Goal: Task Accomplishment & Management: Manage account settings

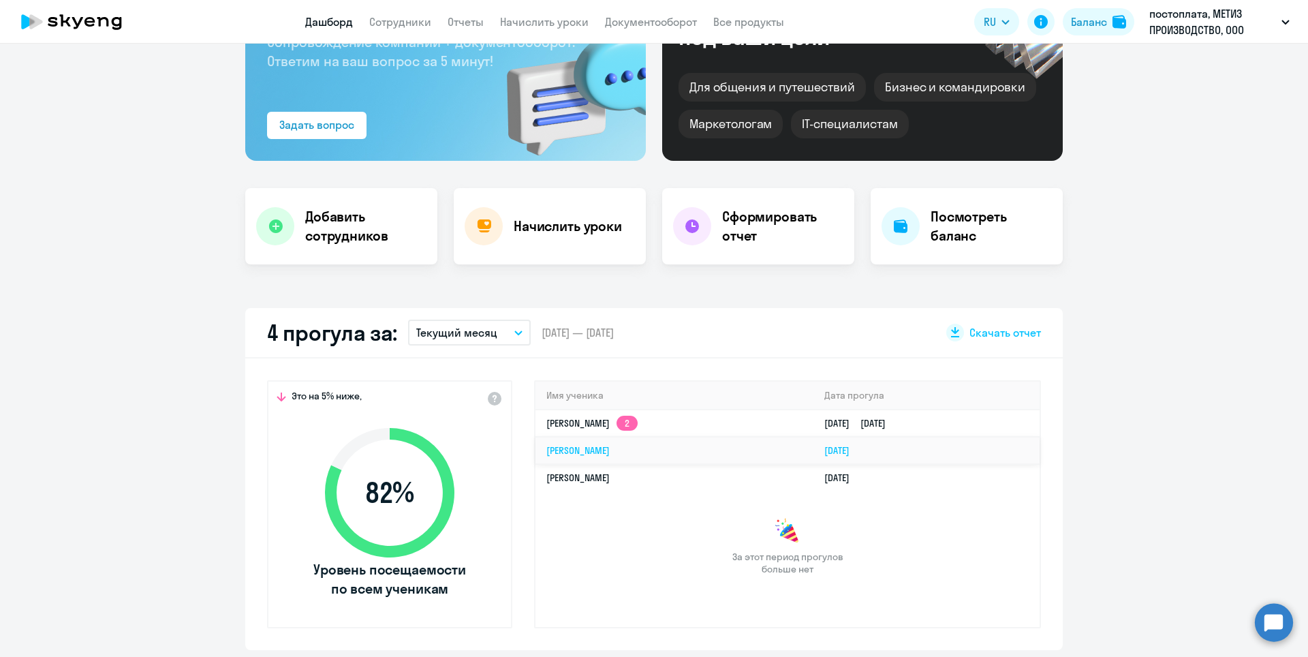
scroll to position [204, 0]
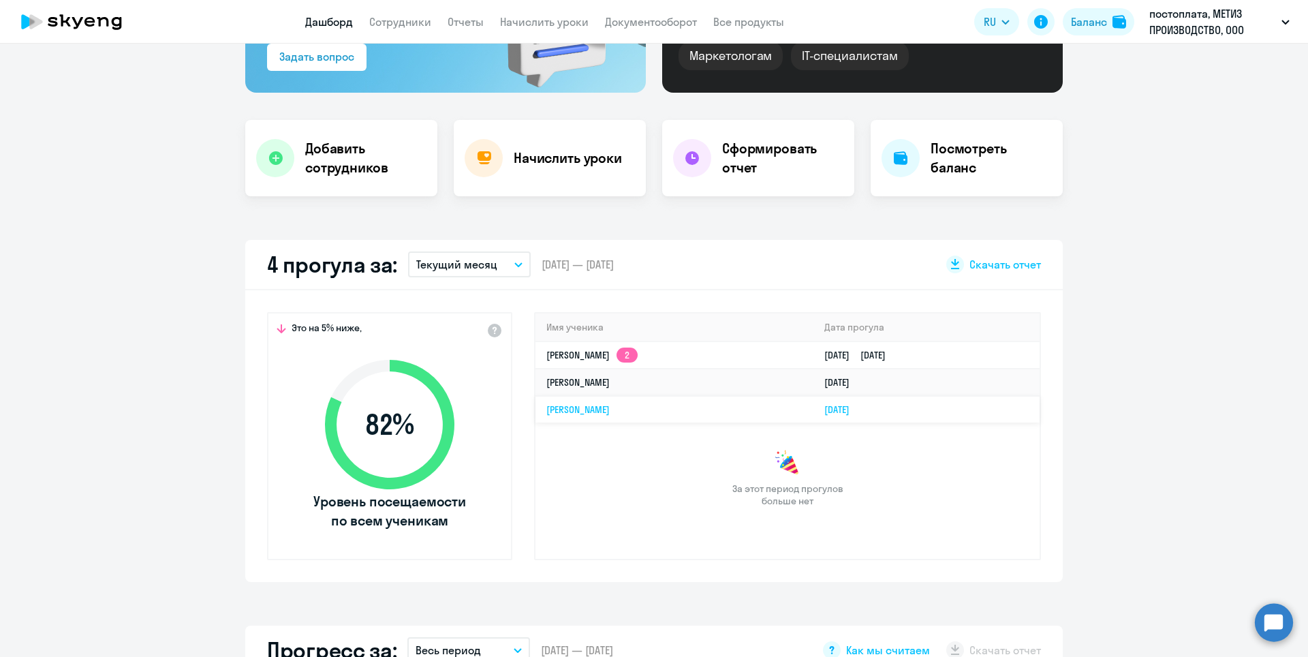
select select "30"
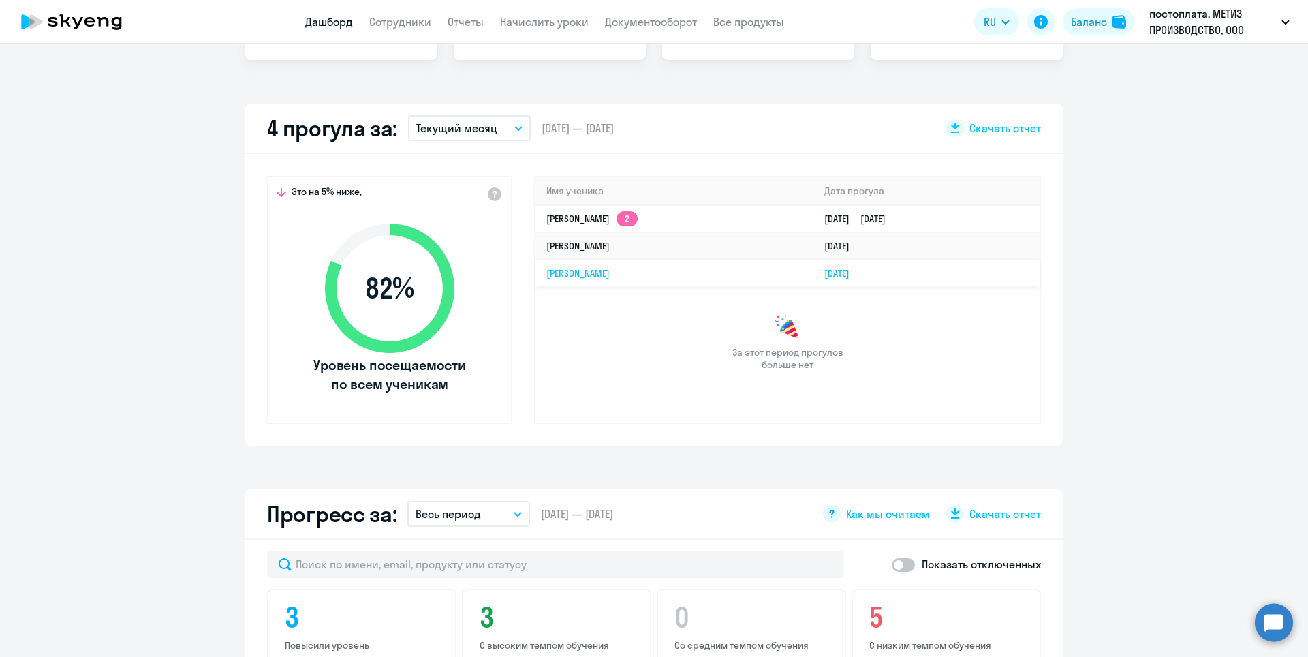
click at [579, 272] on link "[PERSON_NAME]" at bounding box center [578, 273] width 63 height 12
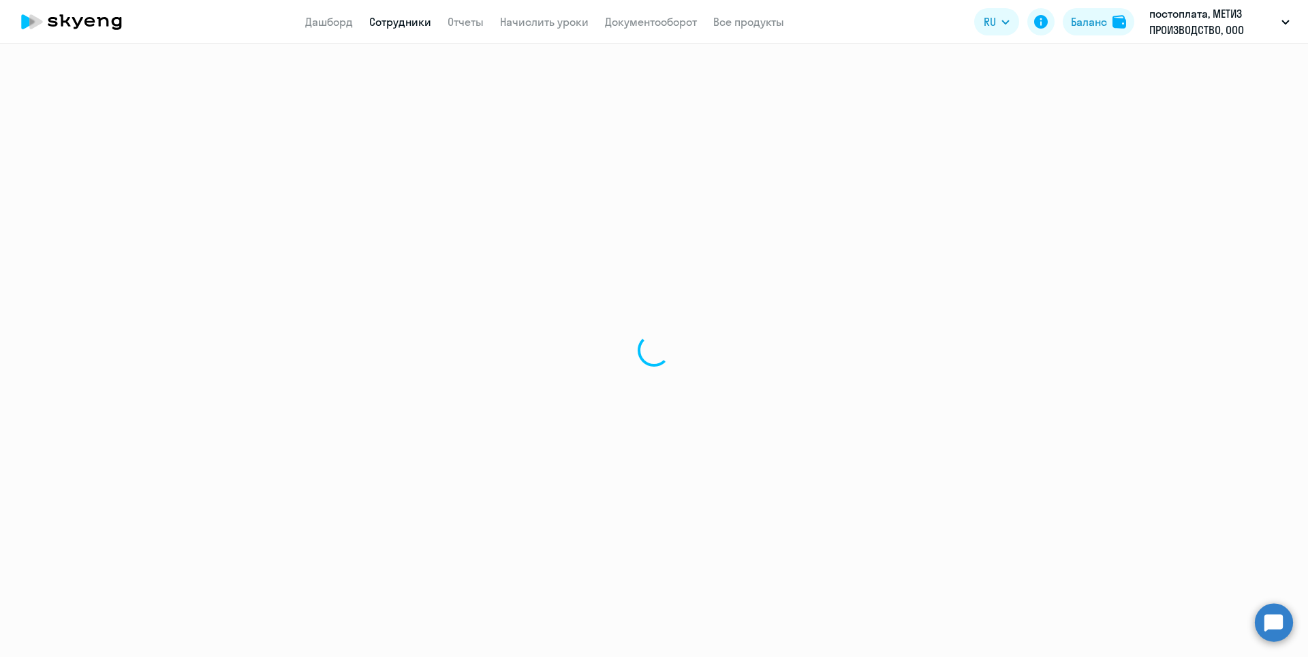
select select "english"
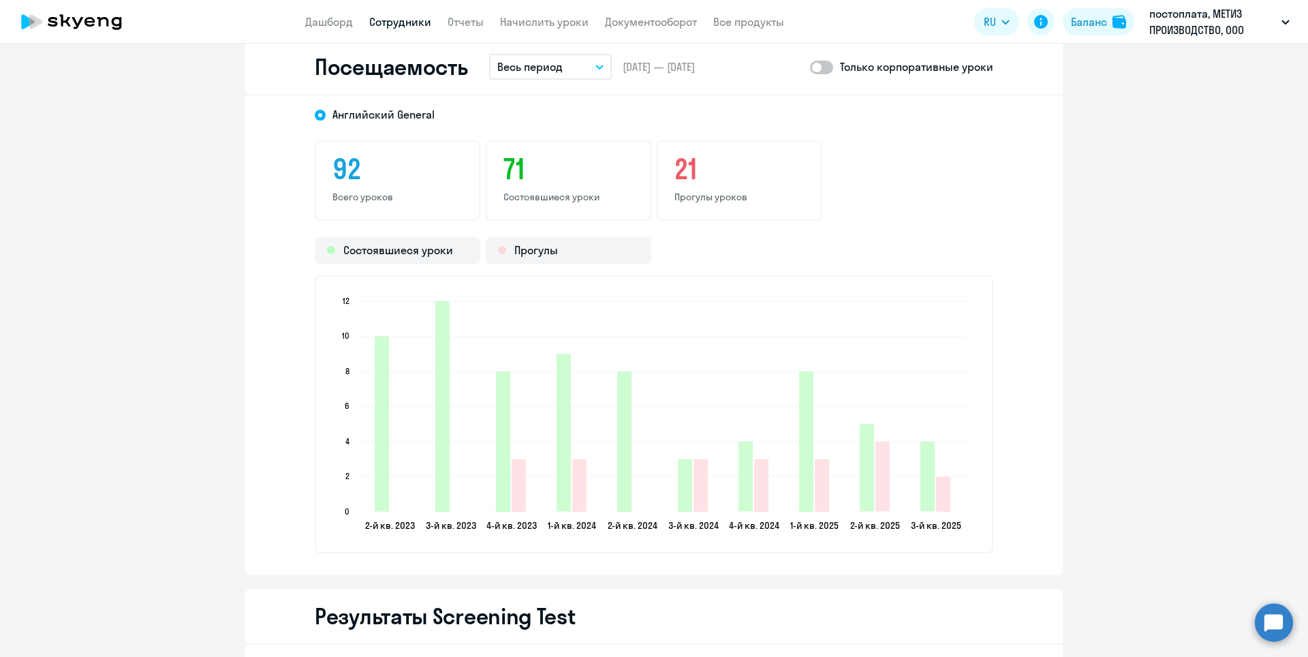
scroll to position [1772, 0]
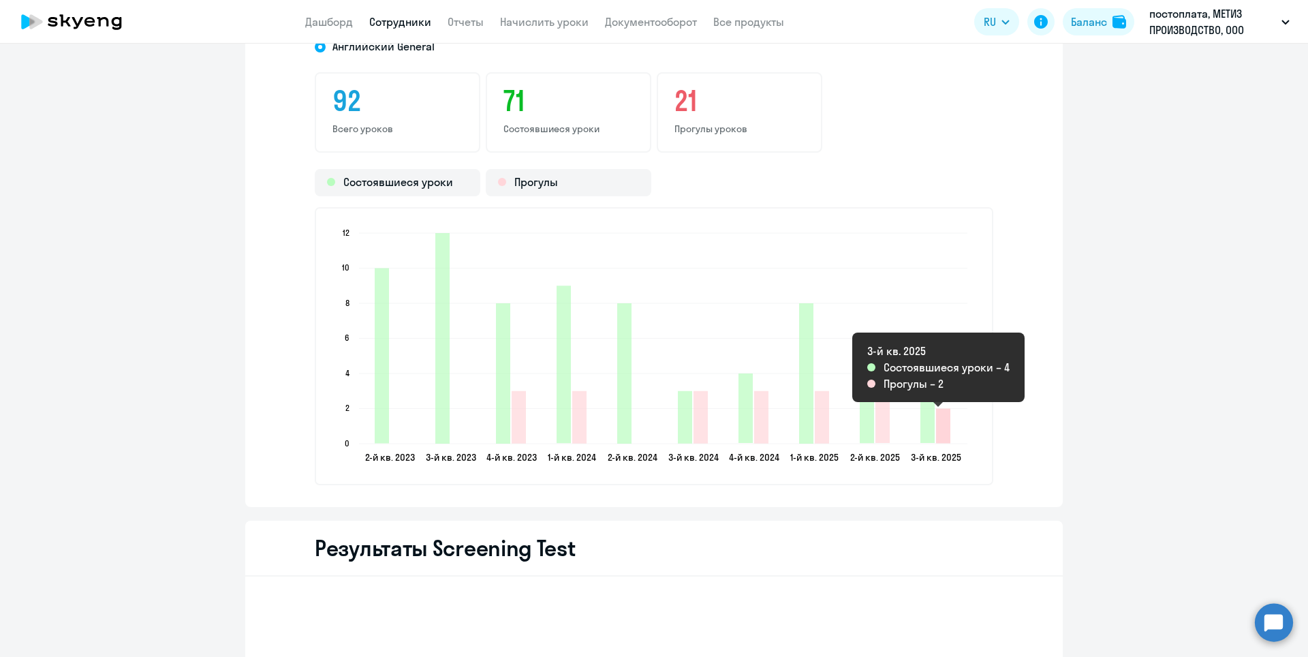
click at [936, 426] on icon "2025-07-30T21:00:00.000Z Прогулы 2" at bounding box center [943, 426] width 14 height 35
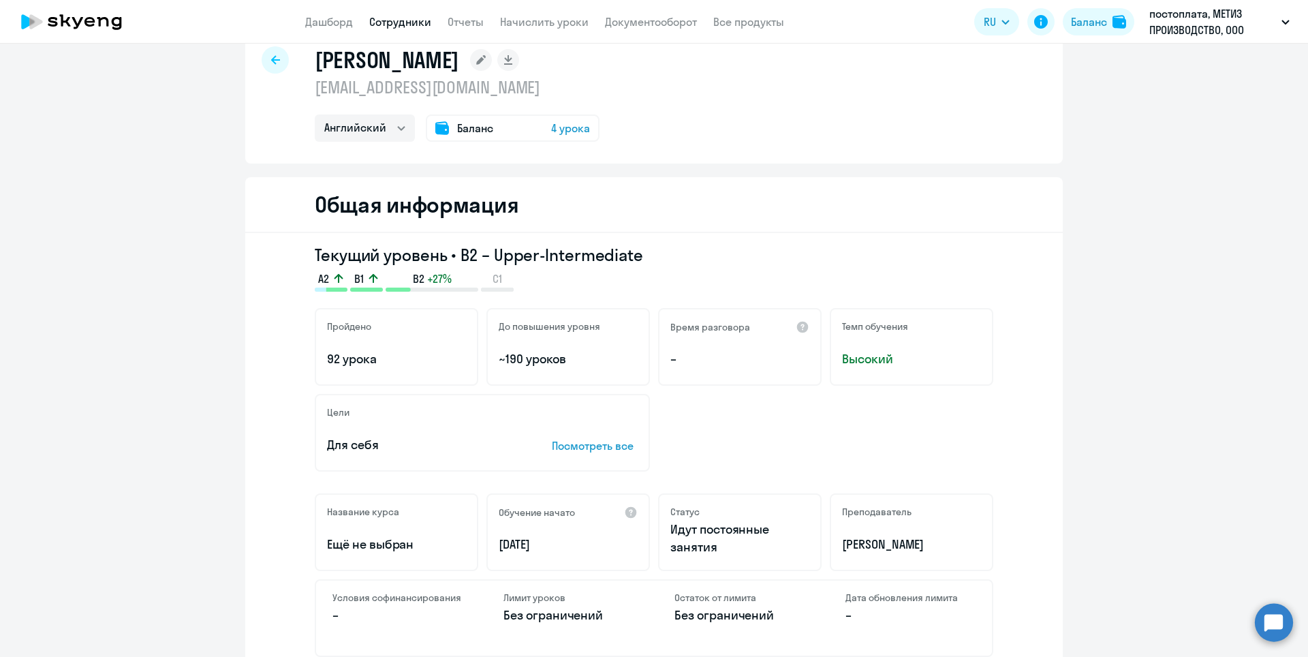
scroll to position [0, 0]
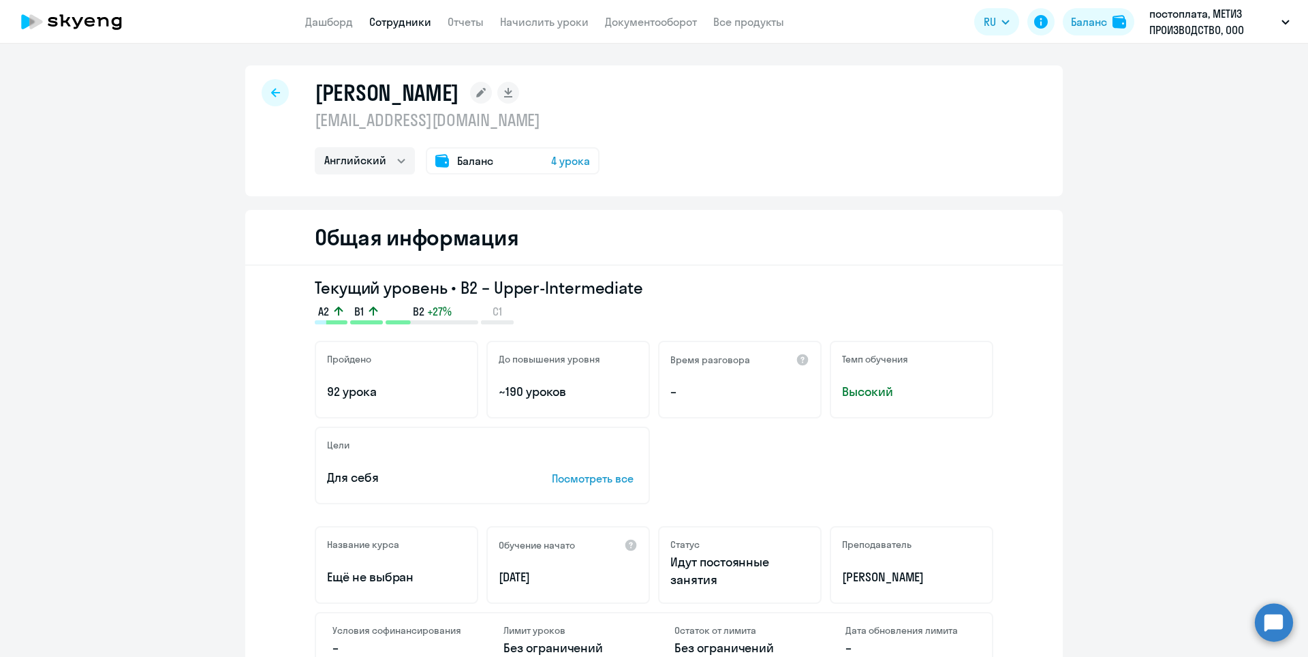
click at [371, 22] on link "Сотрудники" at bounding box center [400, 22] width 62 height 14
select select "30"
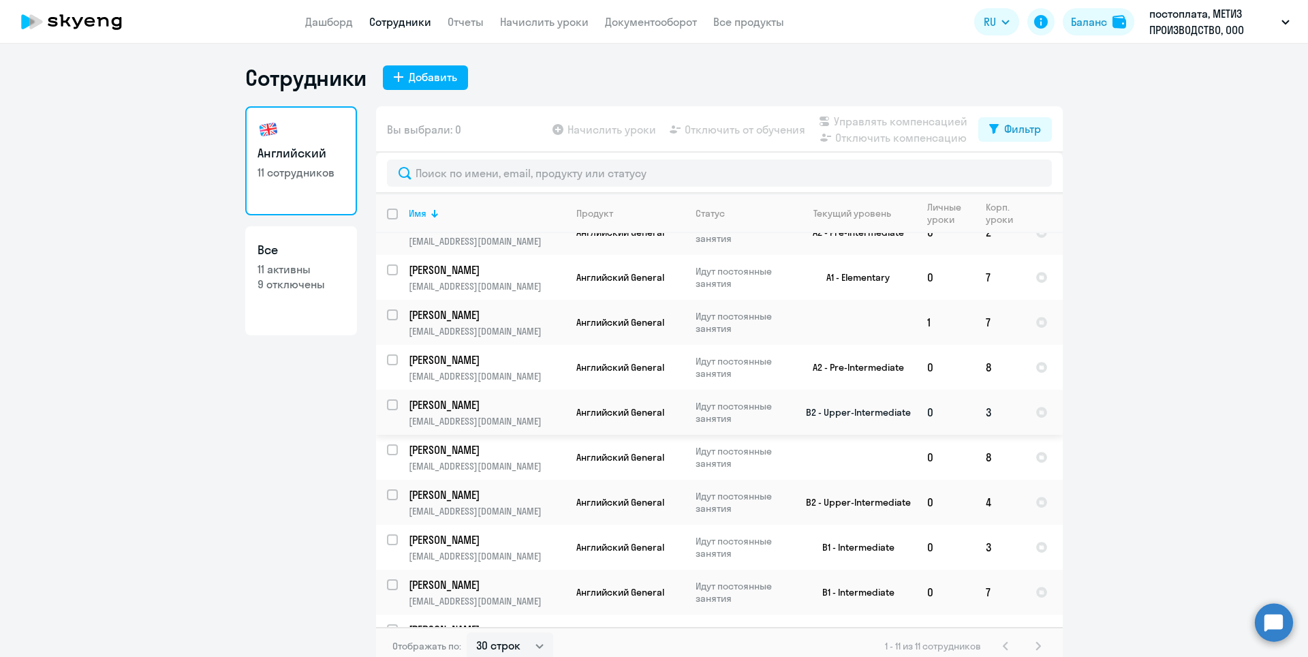
scroll to position [101, 0]
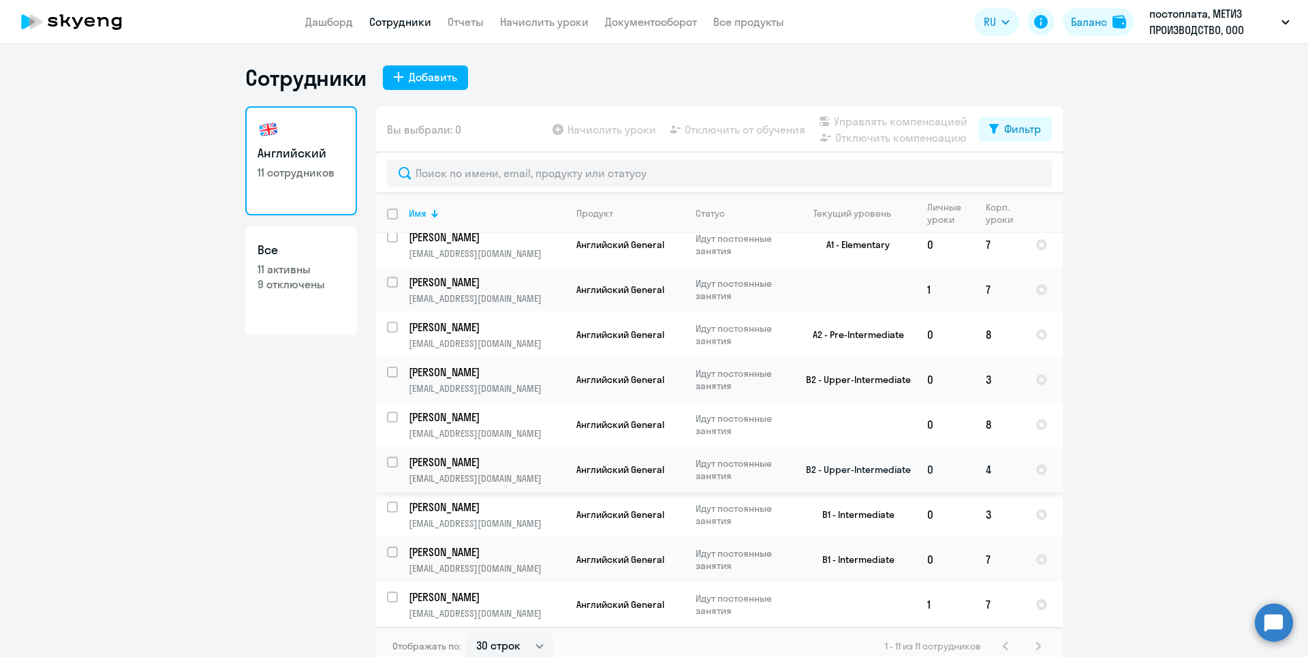
click at [387, 463] on input "select row 21836830" at bounding box center [400, 470] width 27 height 27
checkbox input "true"
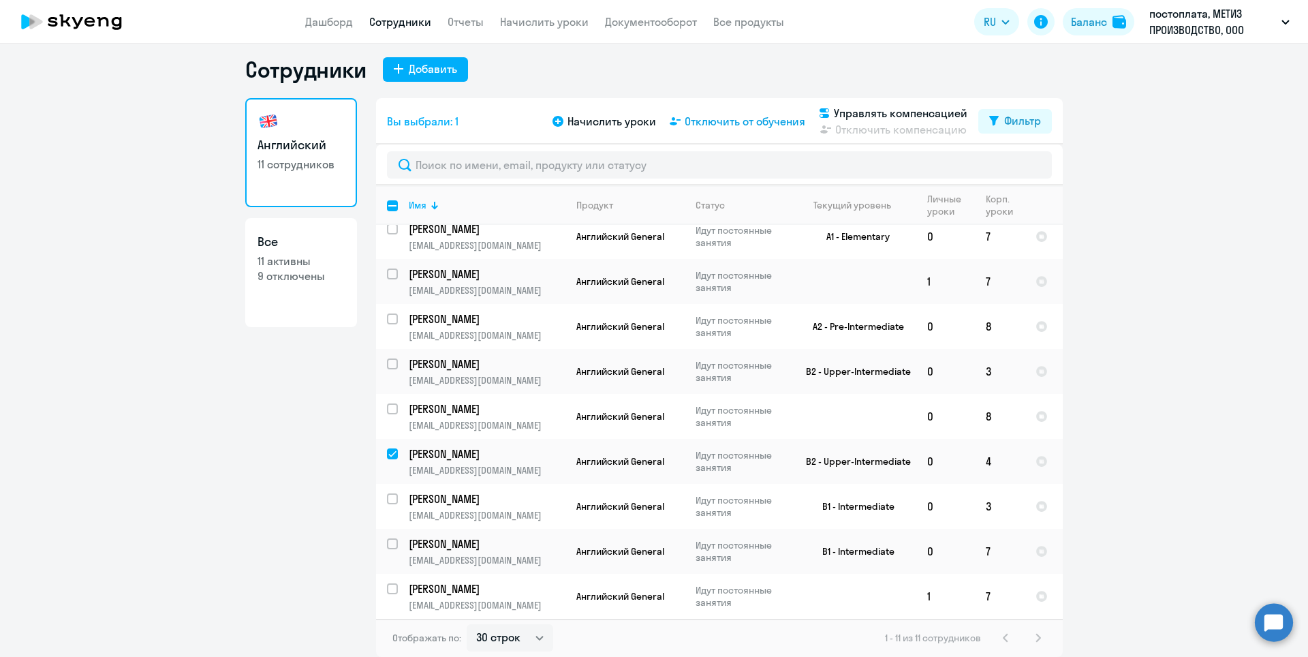
click at [719, 119] on span "Отключить от обучения" at bounding box center [745, 121] width 121 height 16
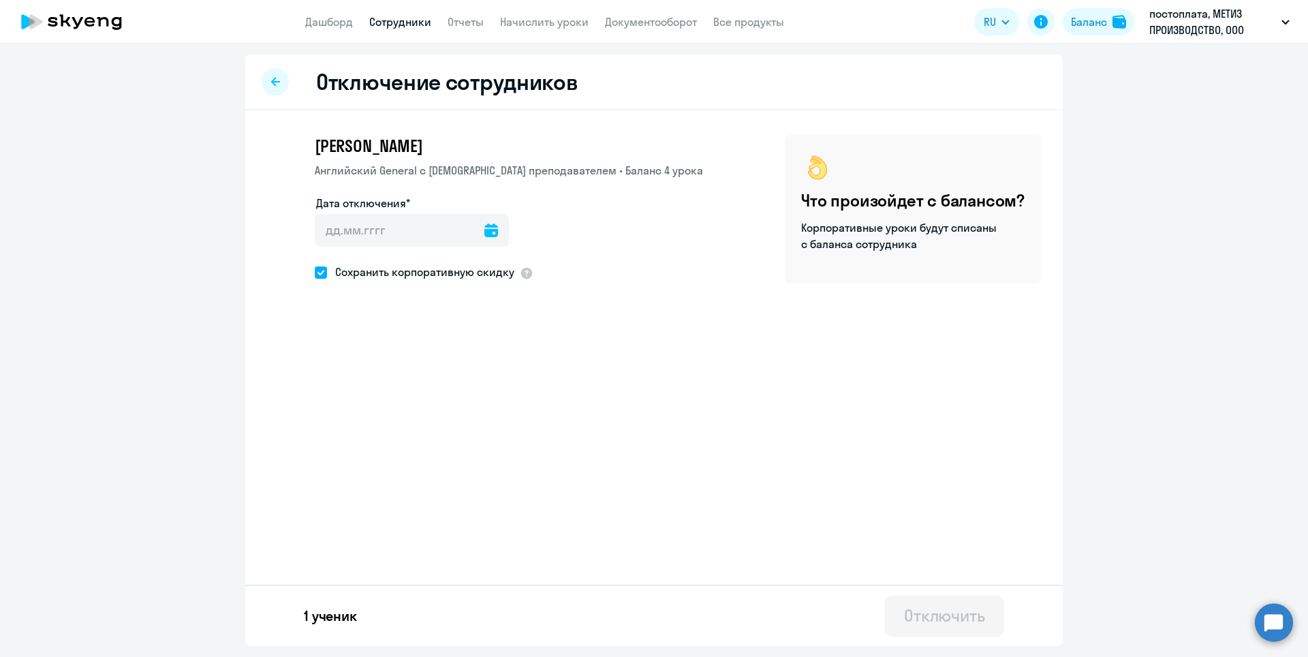
click at [485, 232] on icon at bounding box center [492, 231] width 14 height 14
click at [335, 420] on span "18" at bounding box center [334, 416] width 25 height 25
click at [351, 418] on span "19" at bounding box center [361, 416] width 25 height 25
type input "[DATE]"
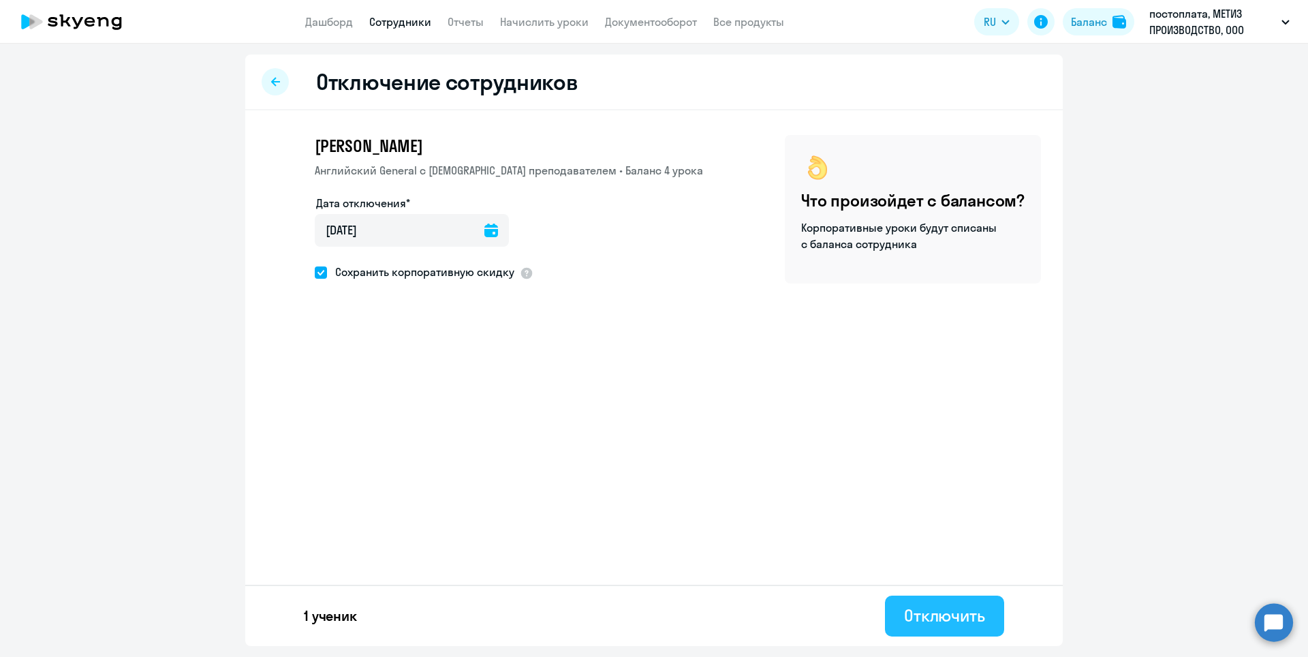
click at [934, 623] on div "Отключить" at bounding box center [944, 615] width 81 height 22
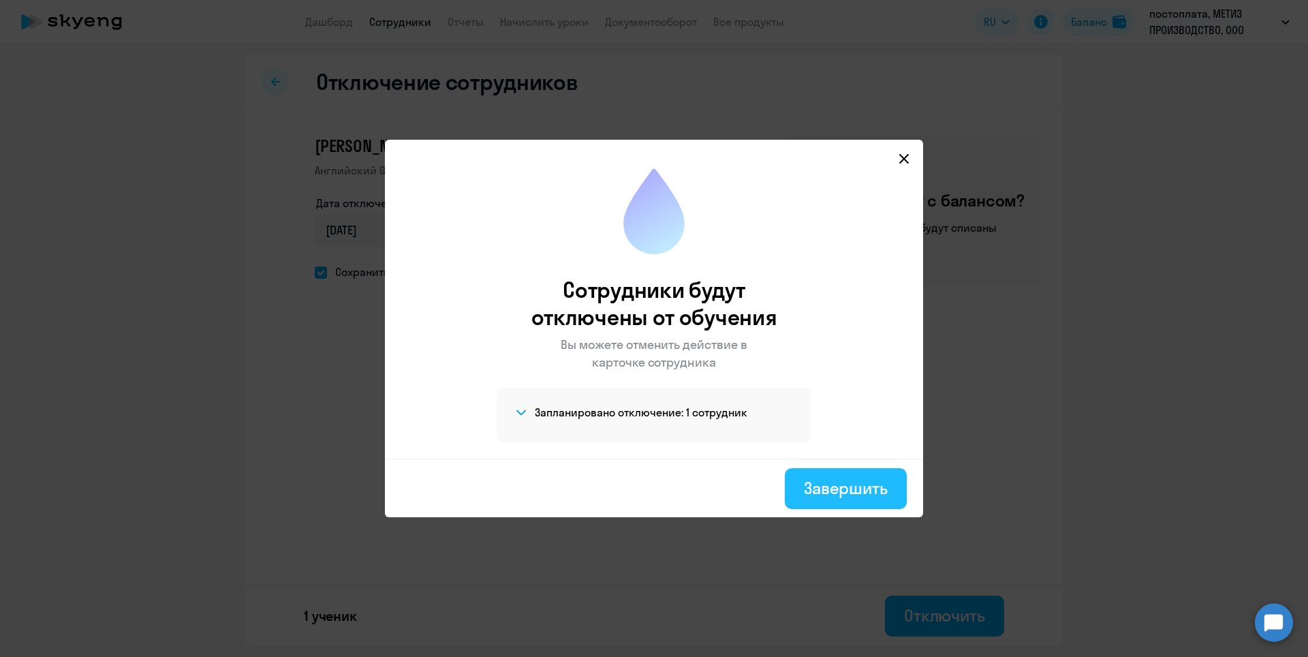
click at [836, 486] on div "Завершить" at bounding box center [846, 488] width 84 height 22
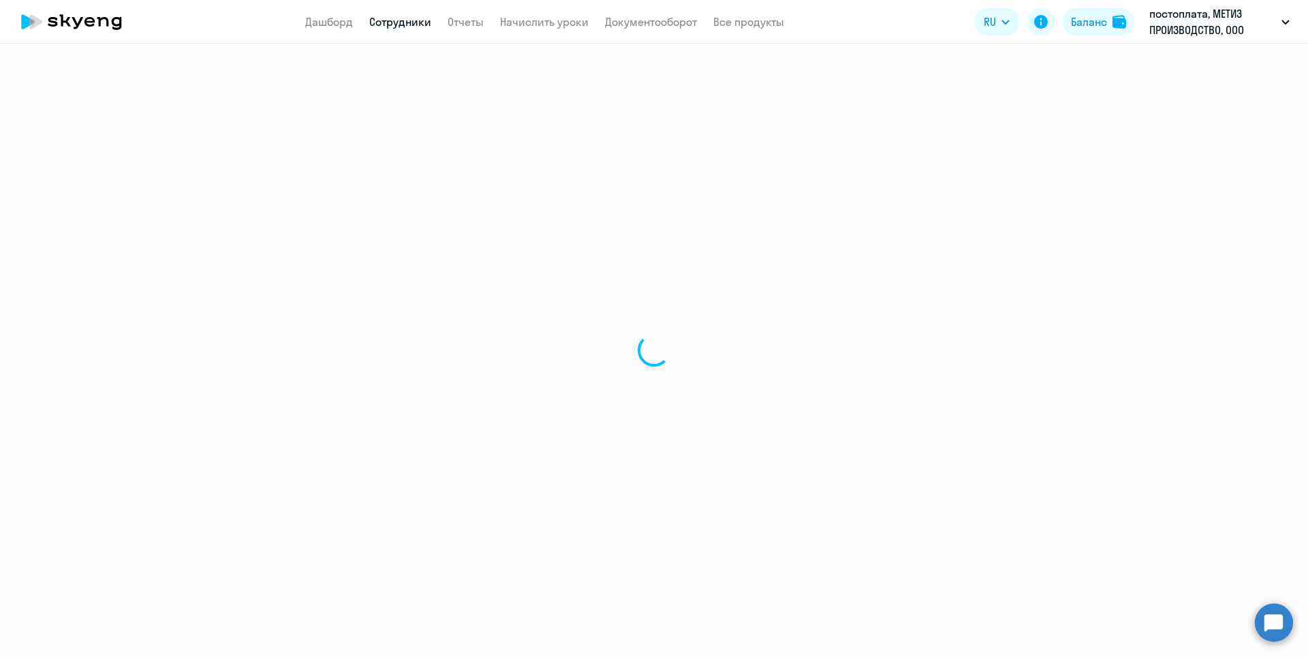
select select "30"
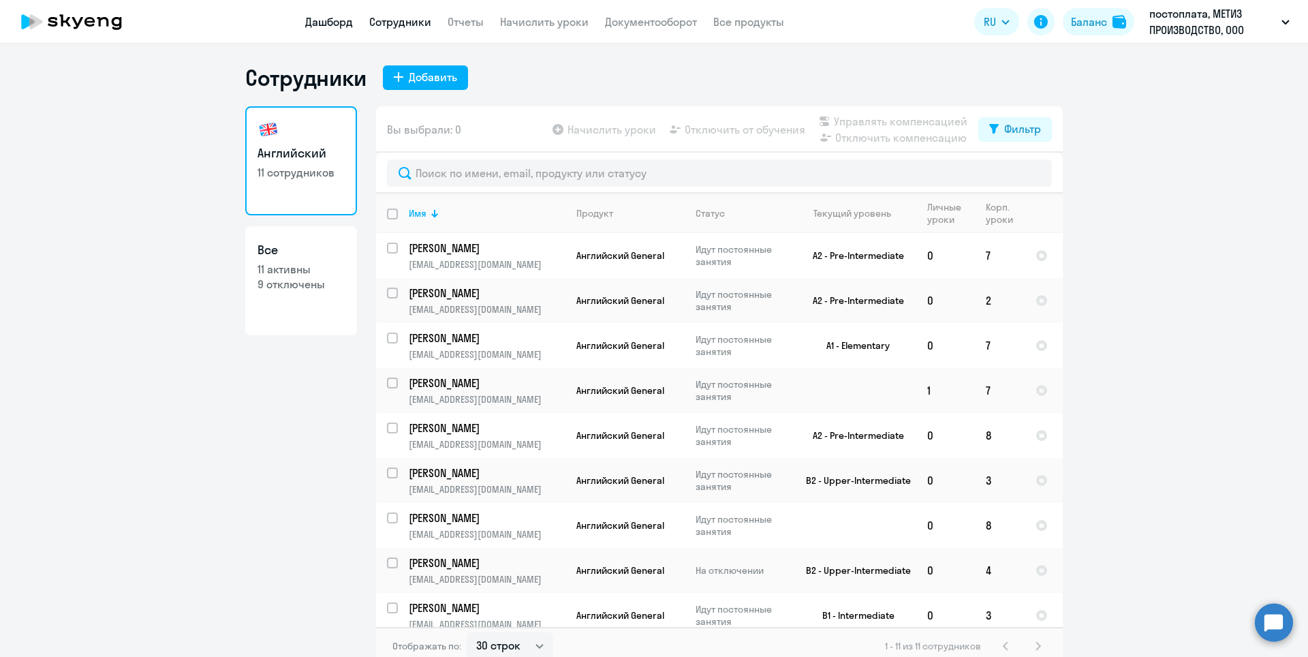
click at [331, 26] on link "Дашборд" at bounding box center [329, 22] width 48 height 14
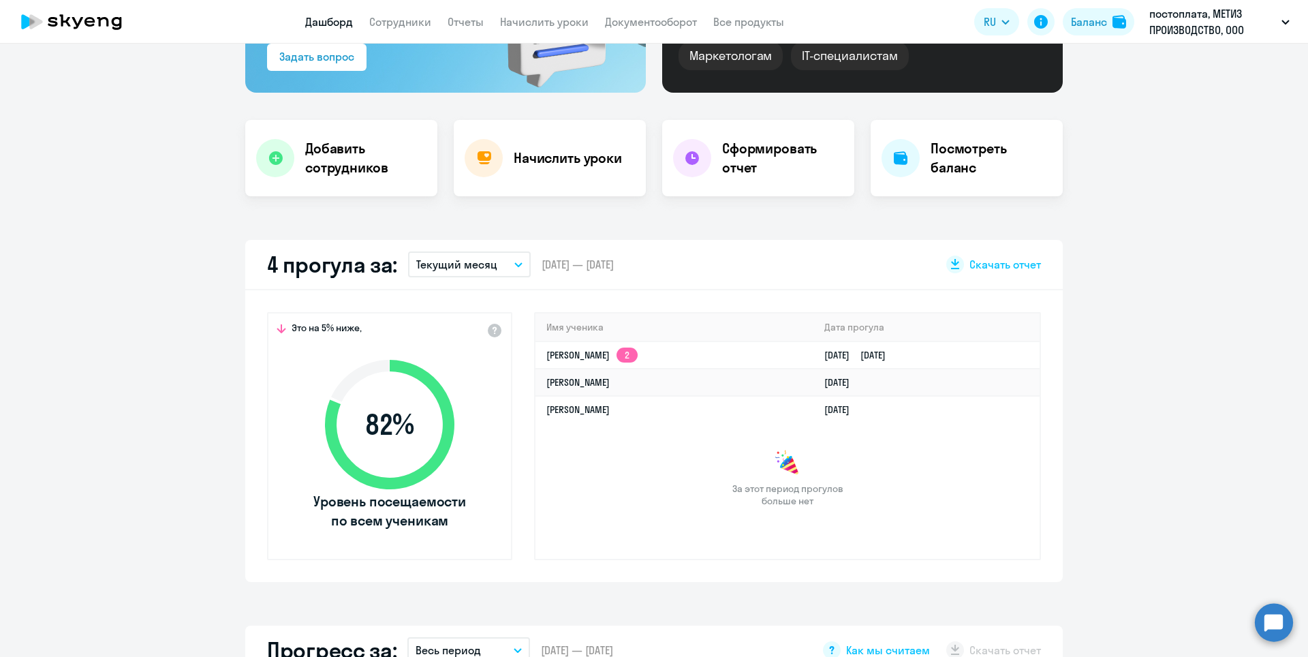
scroll to position [273, 0]
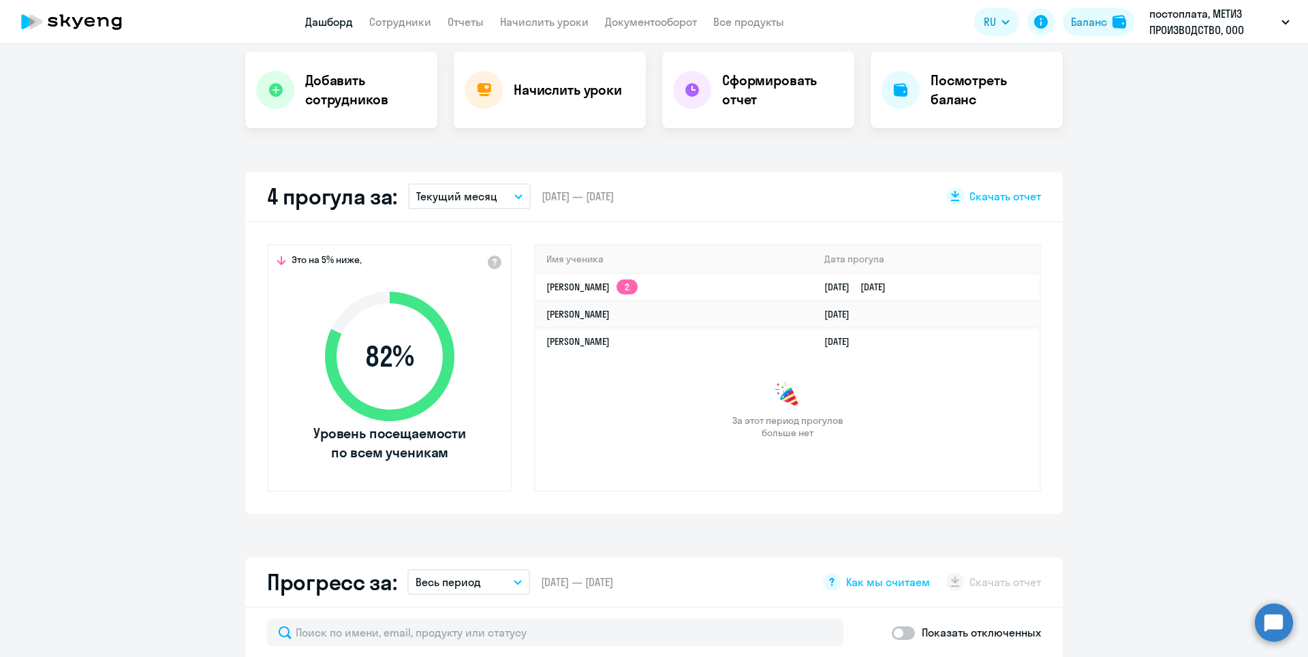
select select "30"
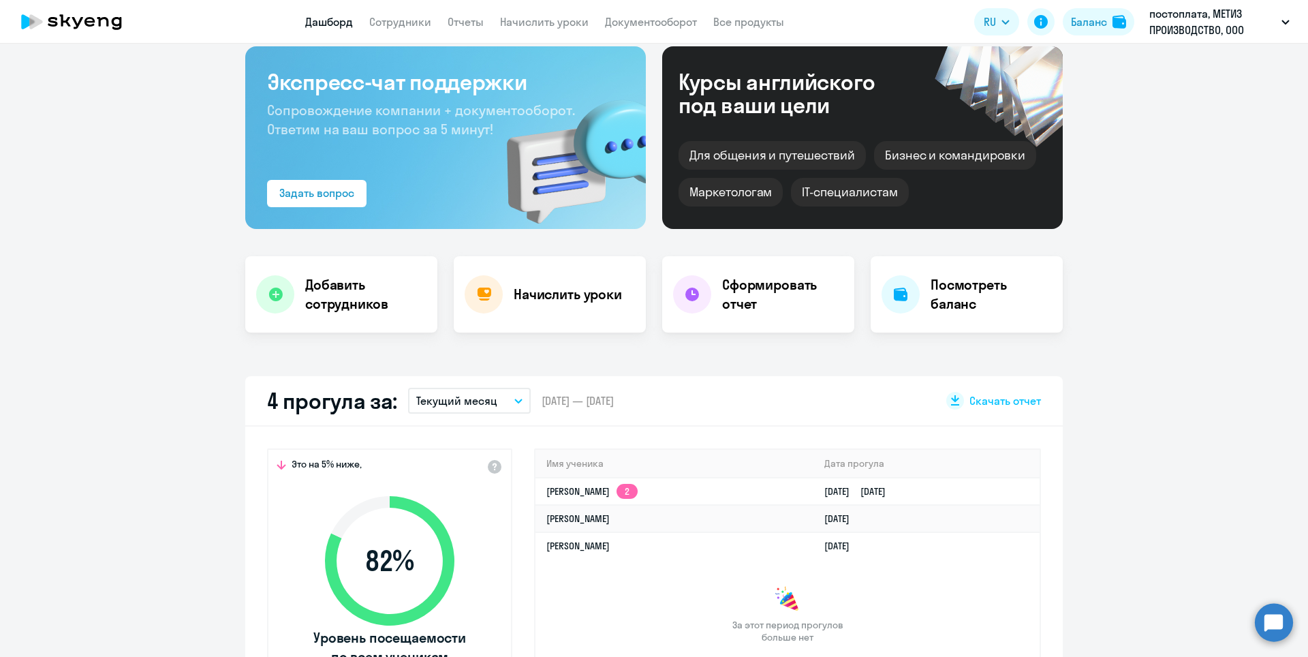
scroll to position [0, 0]
